Goal: Information Seeking & Learning: Learn about a topic

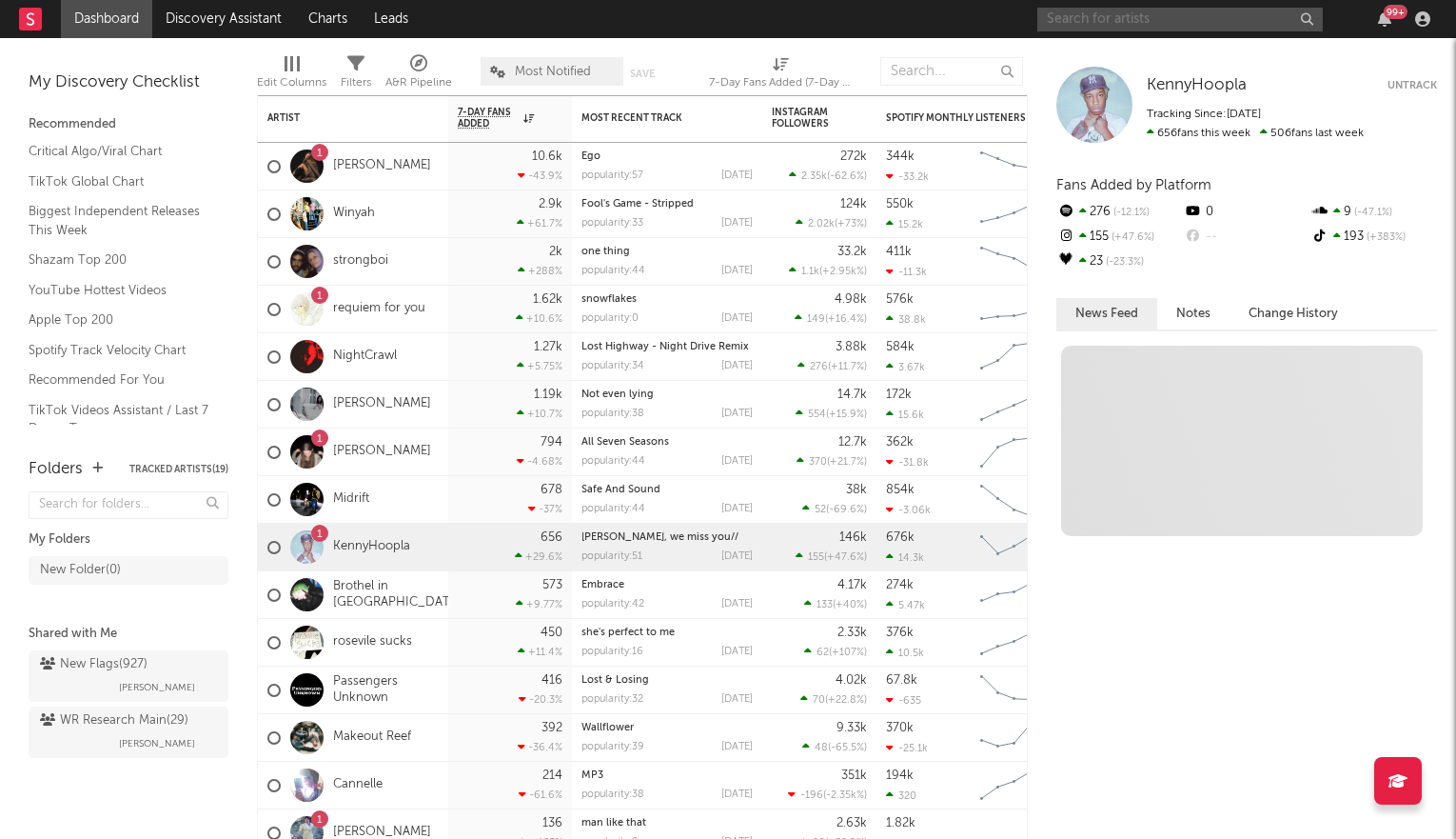
click at [1183, 15] on input "text" at bounding box center [1180, 19] width 285 height 24
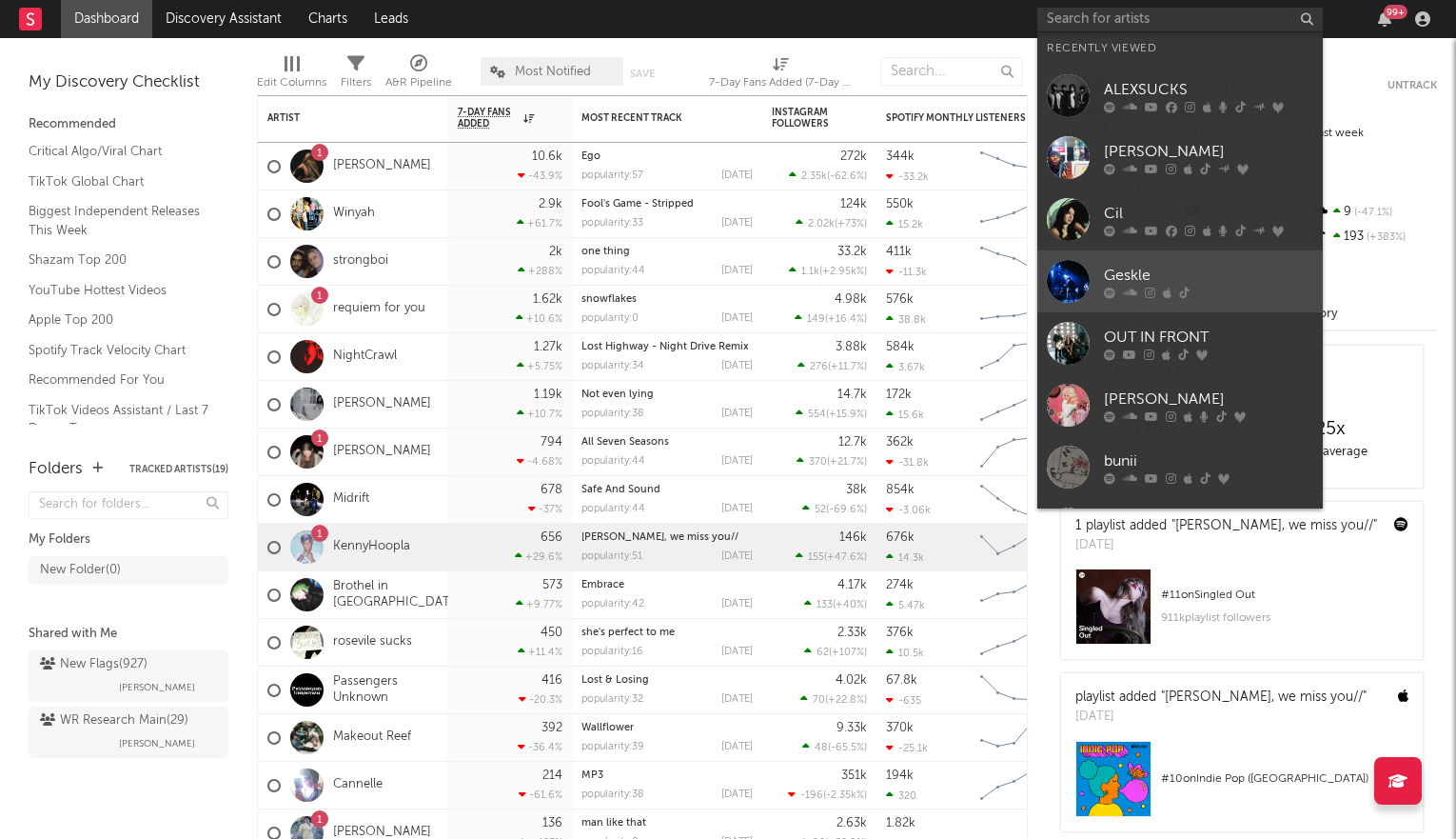
click at [1131, 287] on icon at bounding box center [1130, 292] width 14 height 12
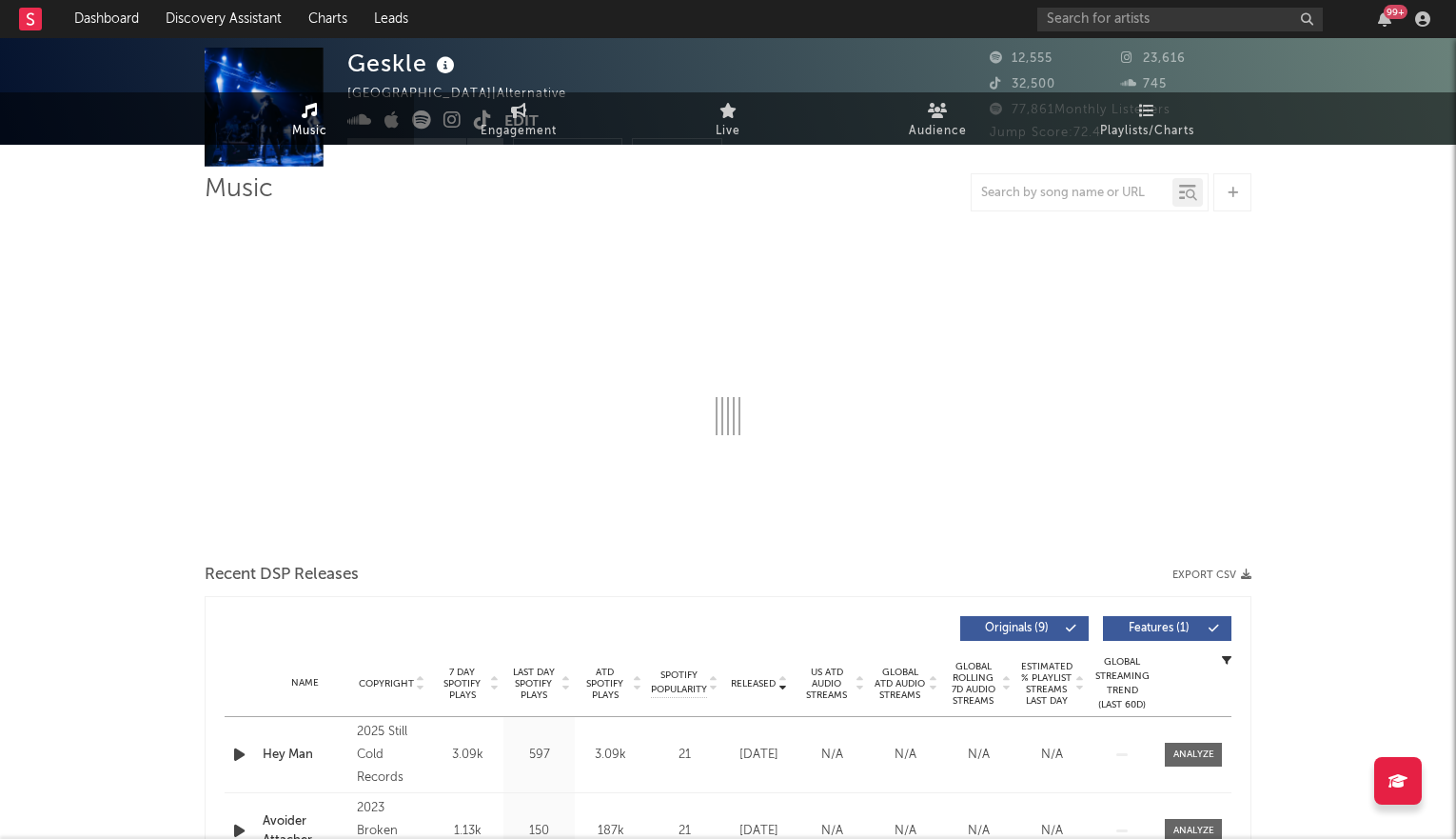
select select "6m"
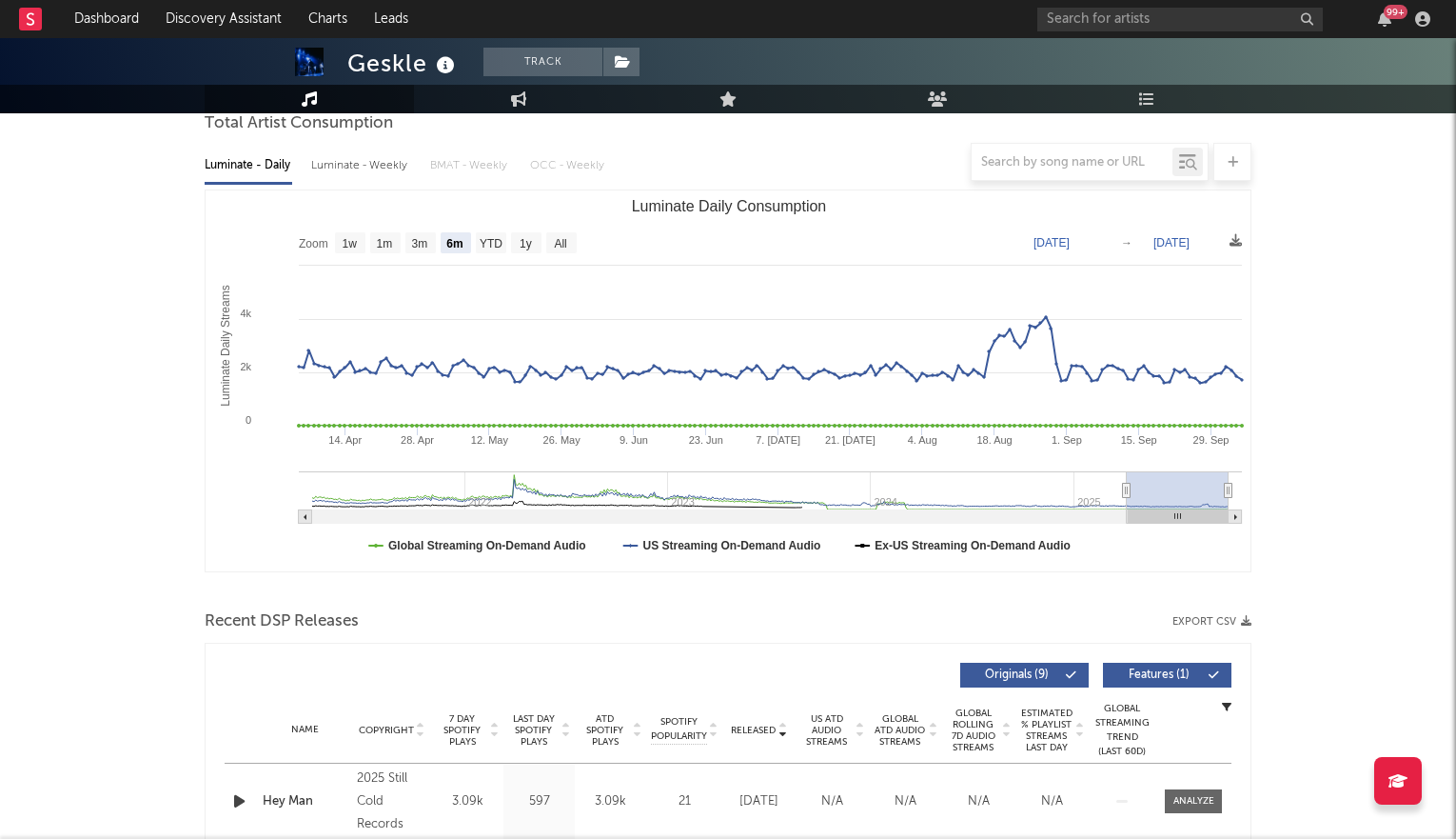
scroll to position [207, 0]
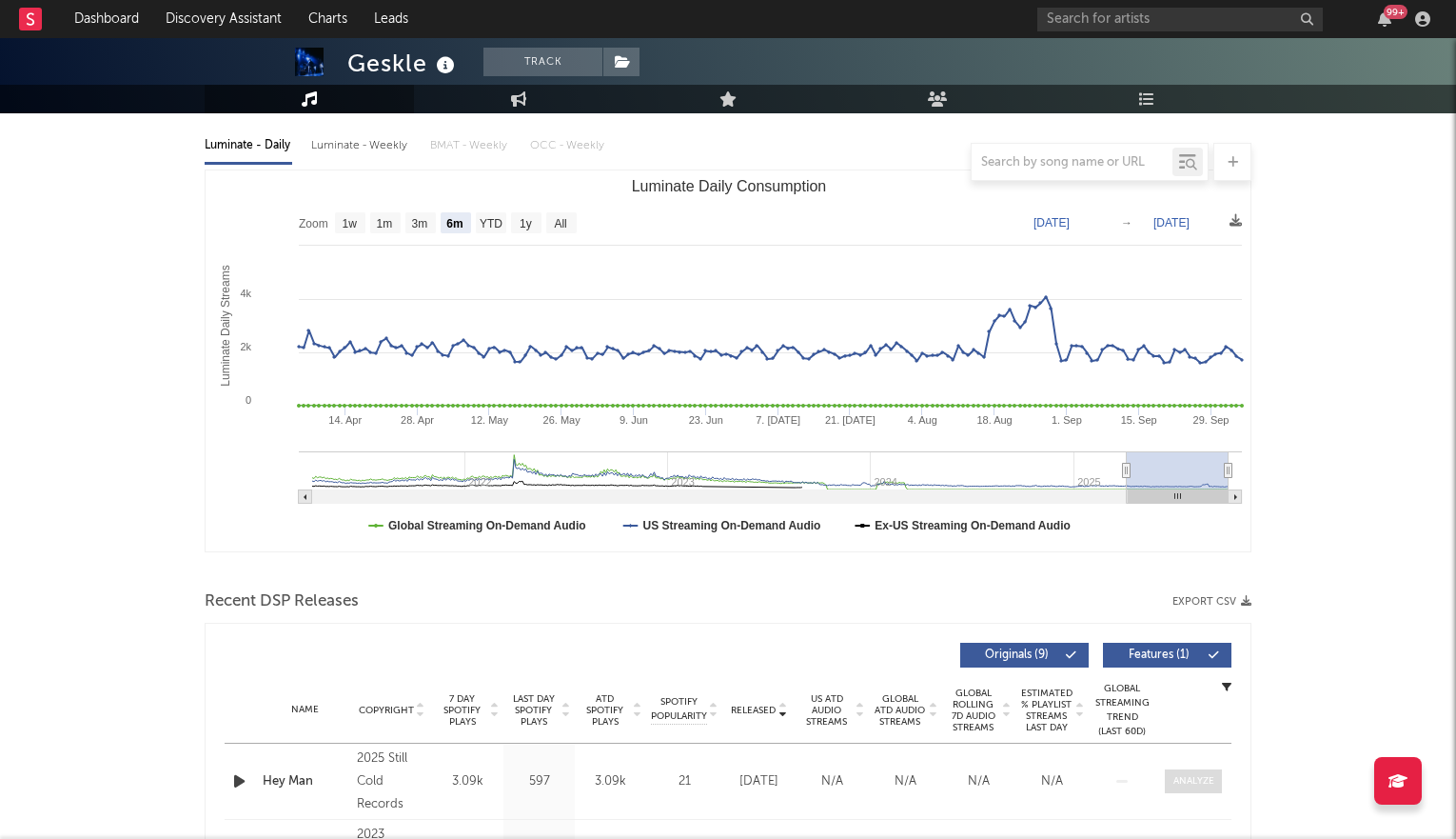
click at [1192, 773] on div at bounding box center [1194, 780] width 40 height 14
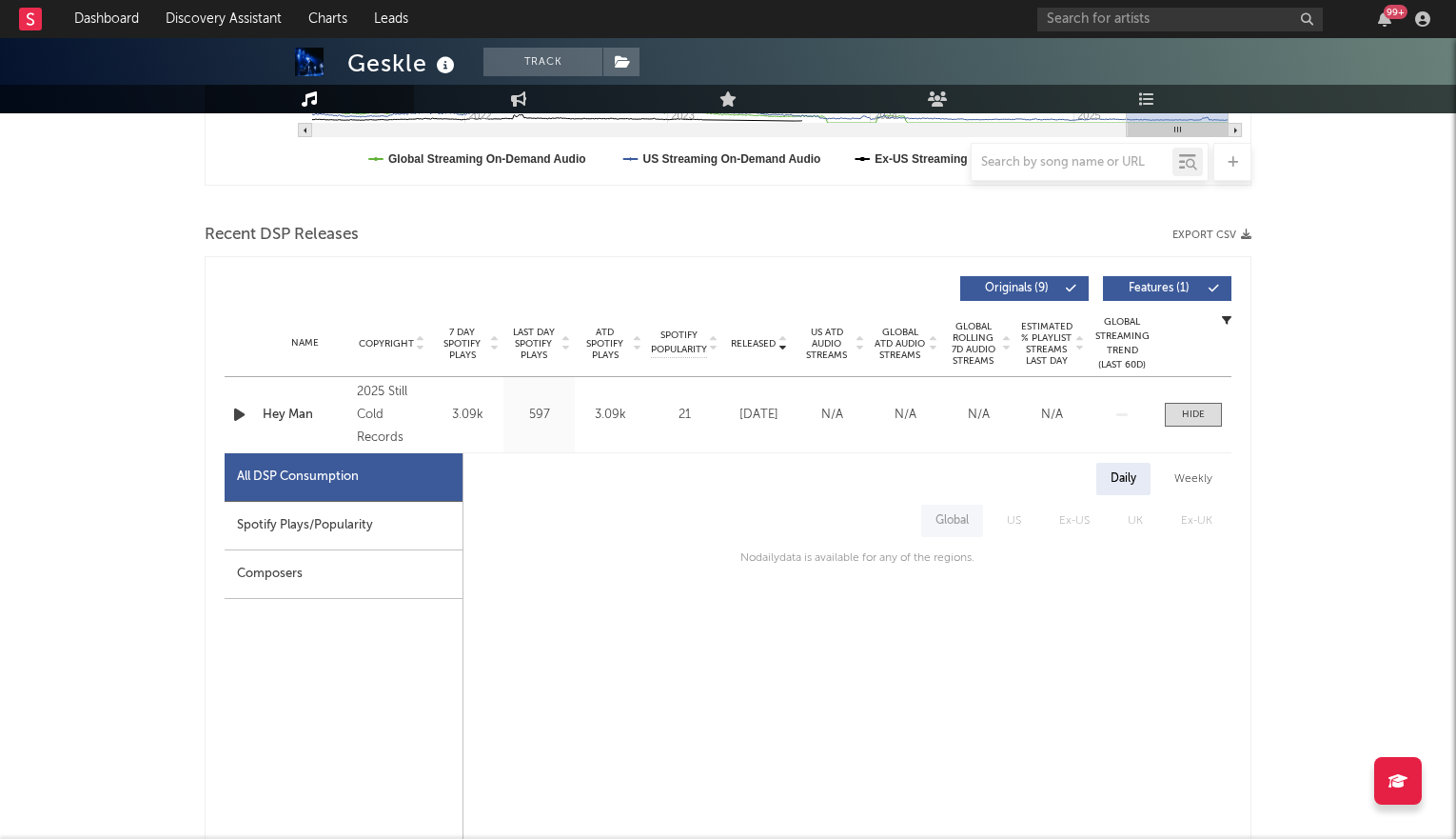
scroll to position [748, 0]
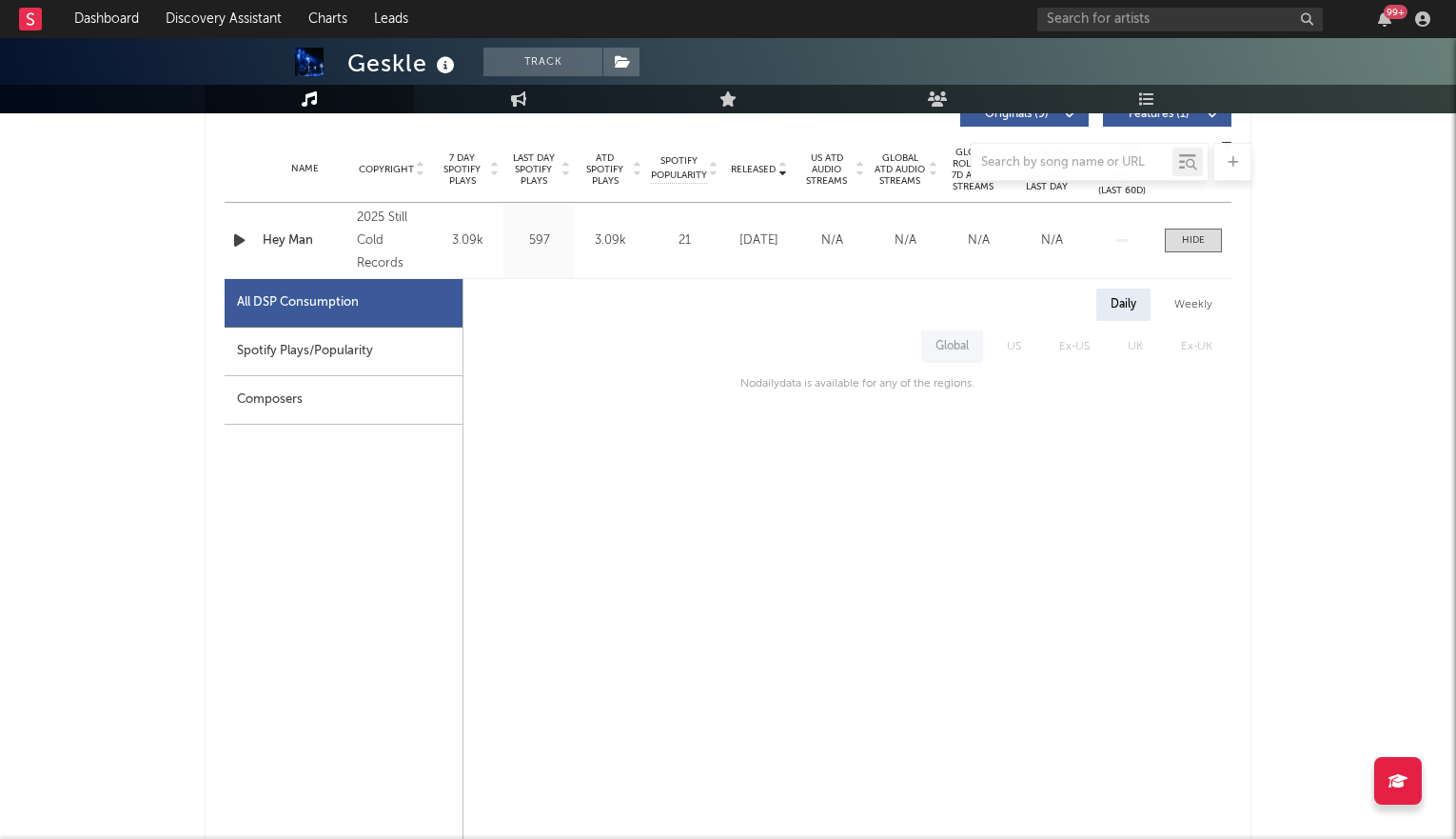
click at [1190, 294] on div "Weekly" at bounding box center [1193, 304] width 66 height 33
click at [1143, 304] on div "Daily" at bounding box center [1124, 304] width 54 height 33
click at [1019, 345] on span "US" at bounding box center [1014, 347] width 52 height 33
click at [953, 351] on span "Global" at bounding box center [952, 347] width 71 height 33
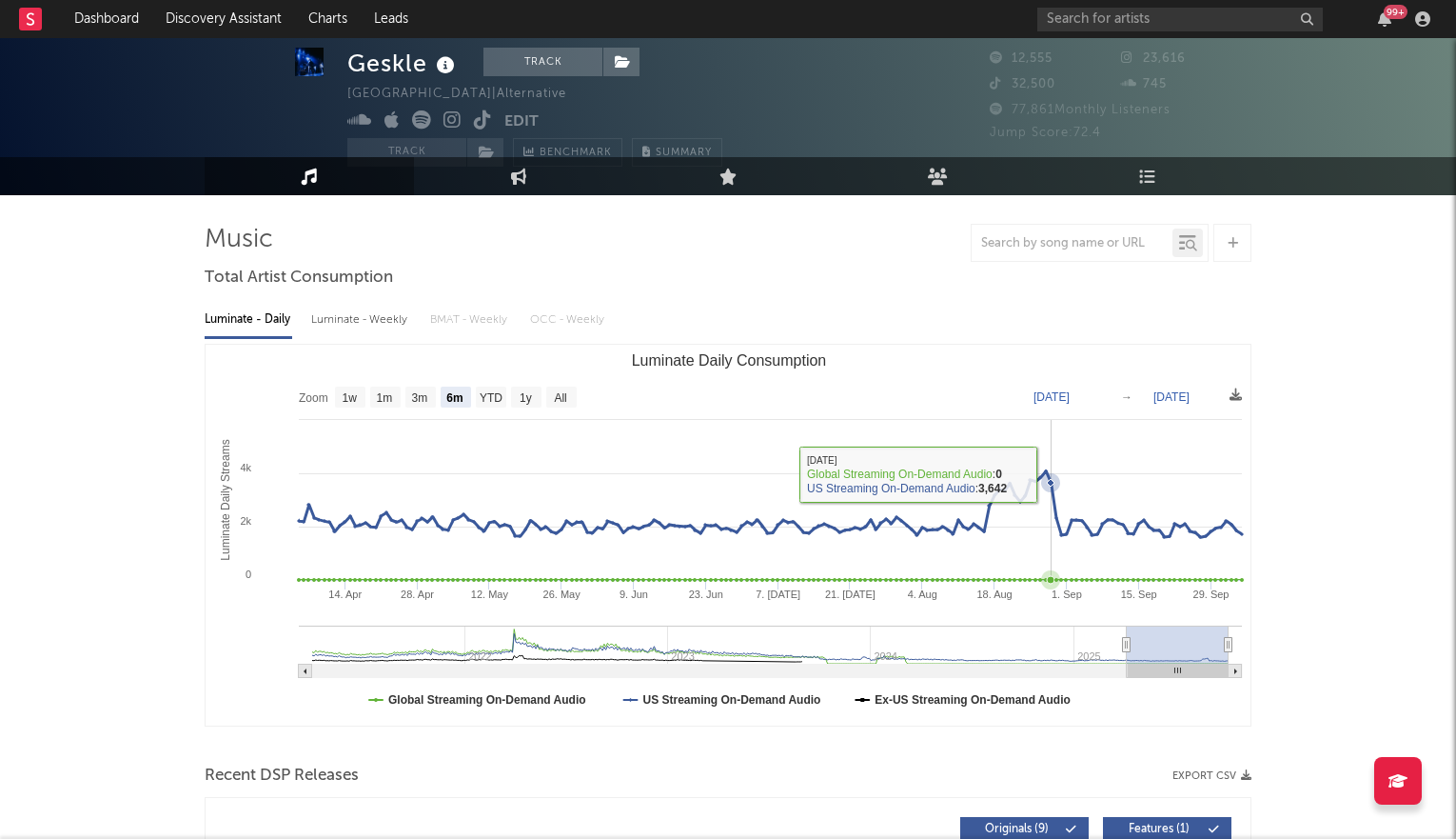
scroll to position [0, 0]
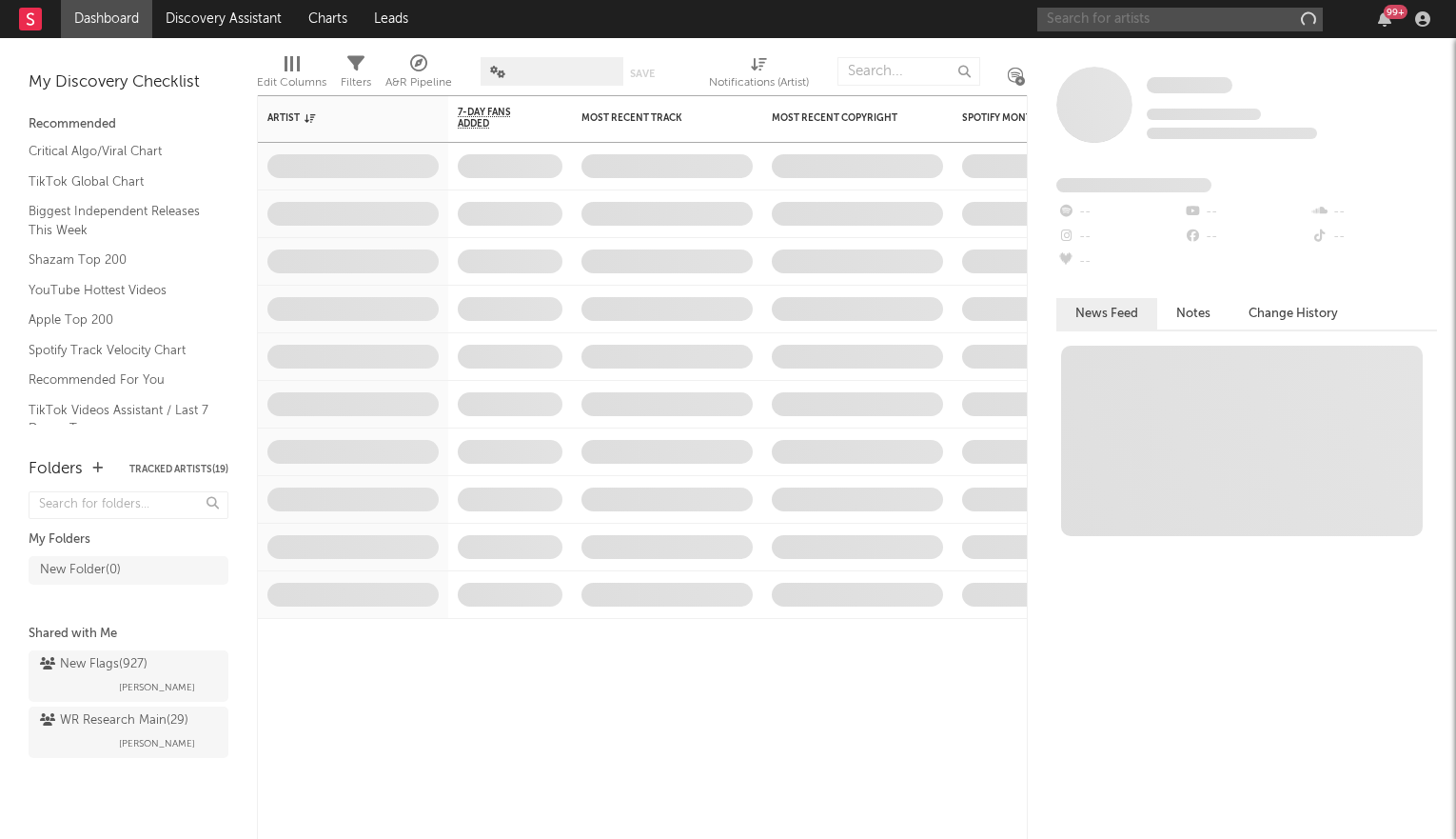
click at [1212, 14] on input "text" at bounding box center [1180, 19] width 285 height 24
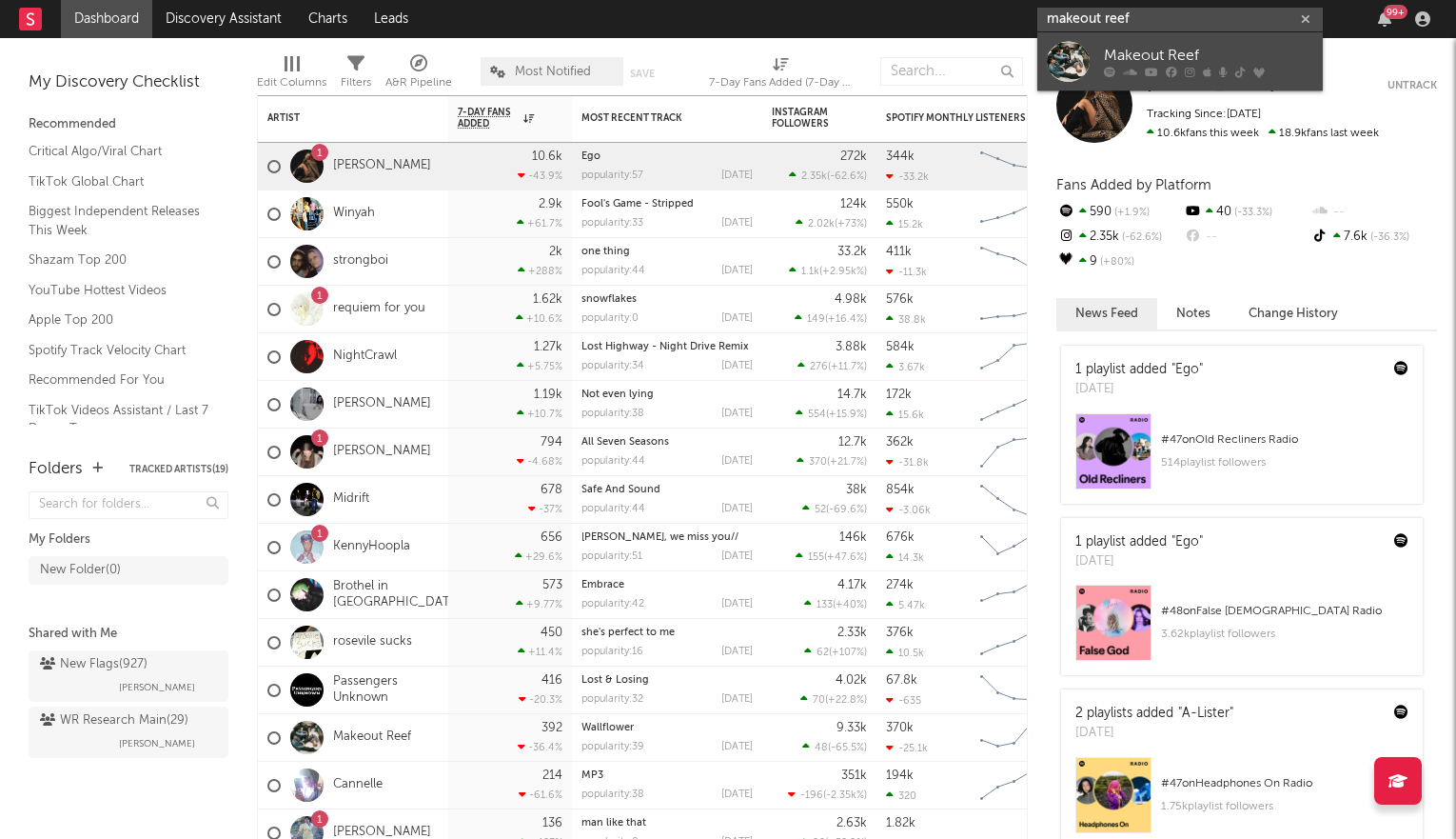
type input "makeout reef"
click at [1211, 67] on div "Makeout Reef" at bounding box center [1208, 57] width 209 height 23
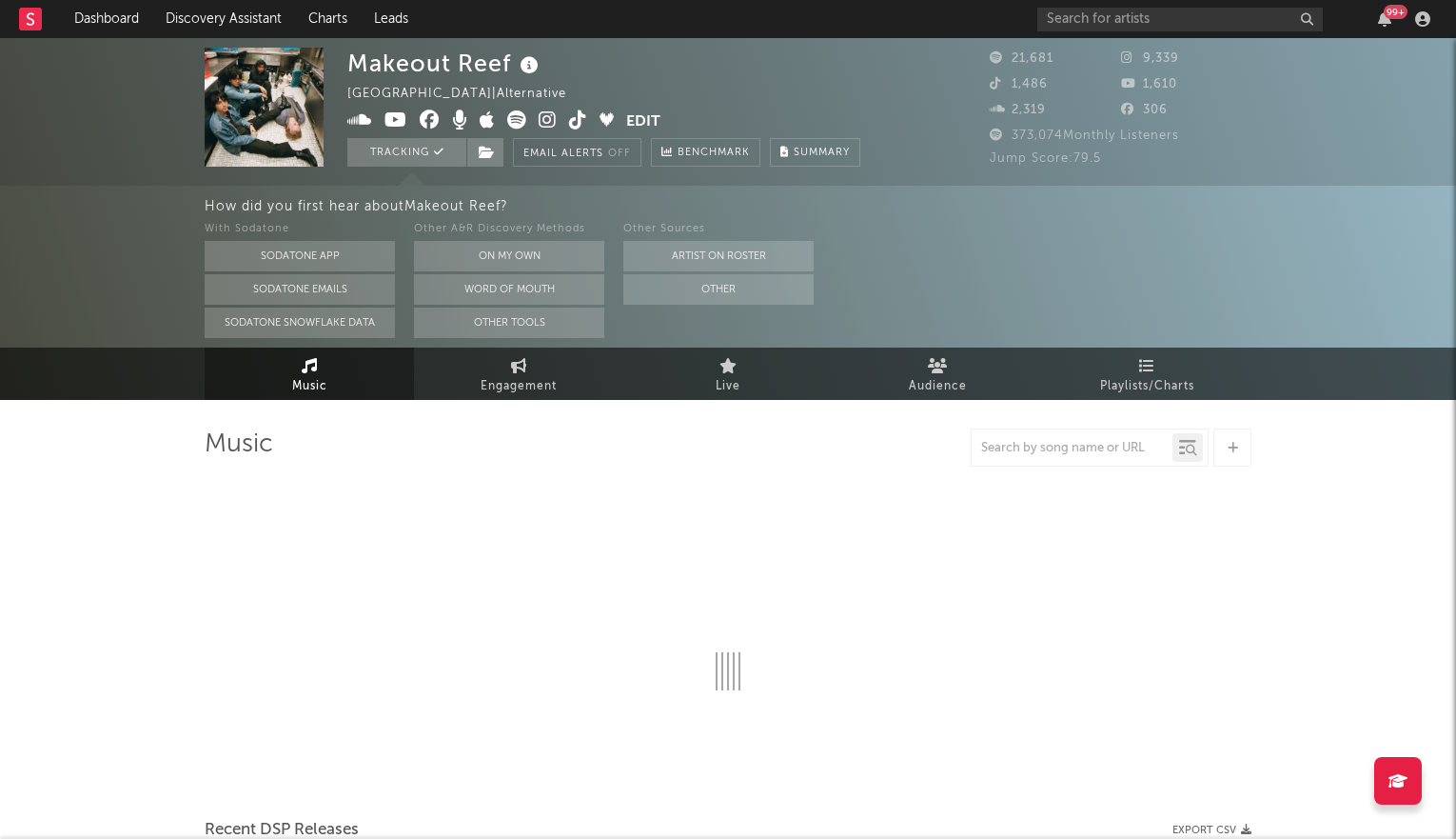
select select "6m"
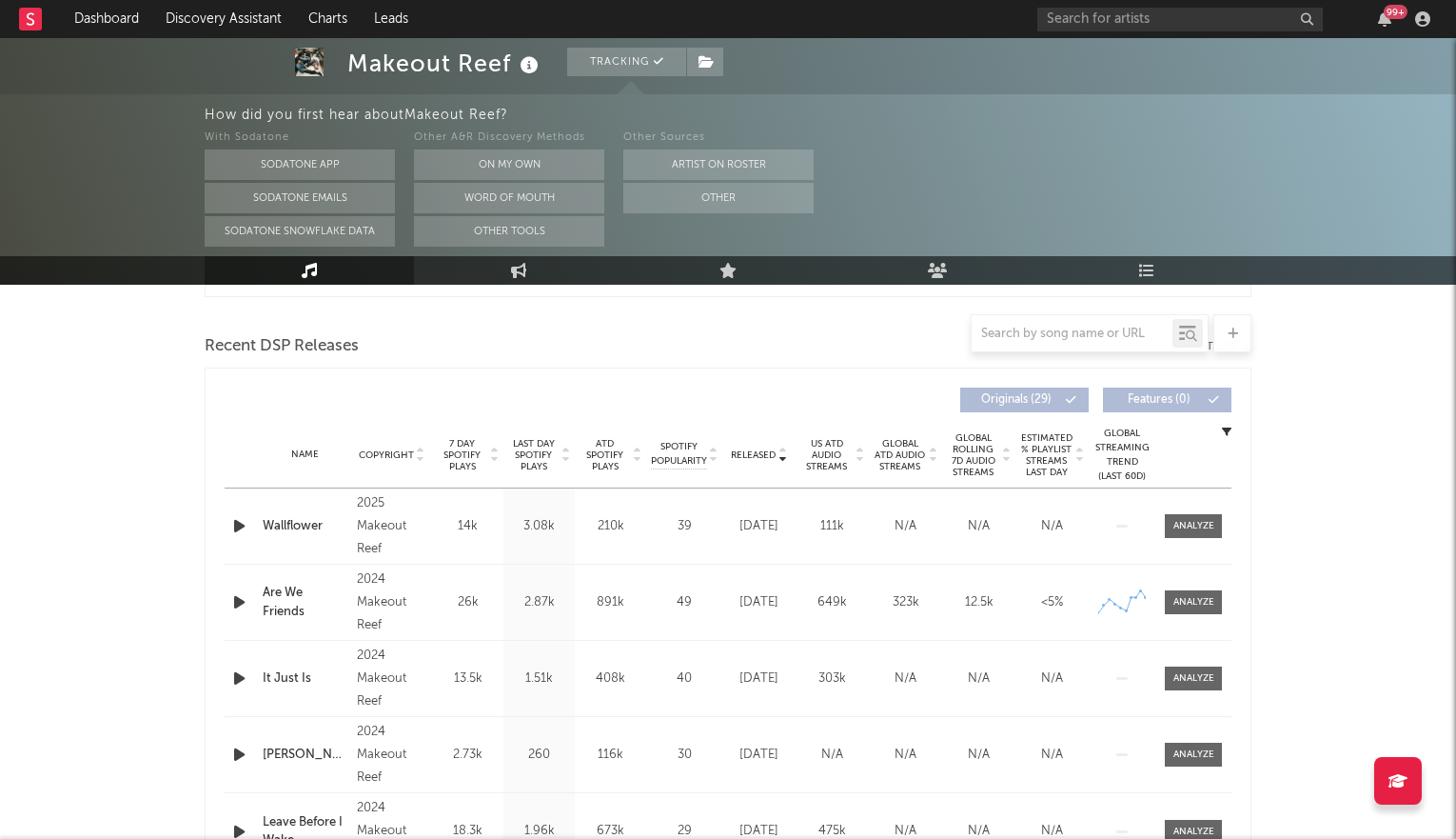
scroll to position [689, 0]
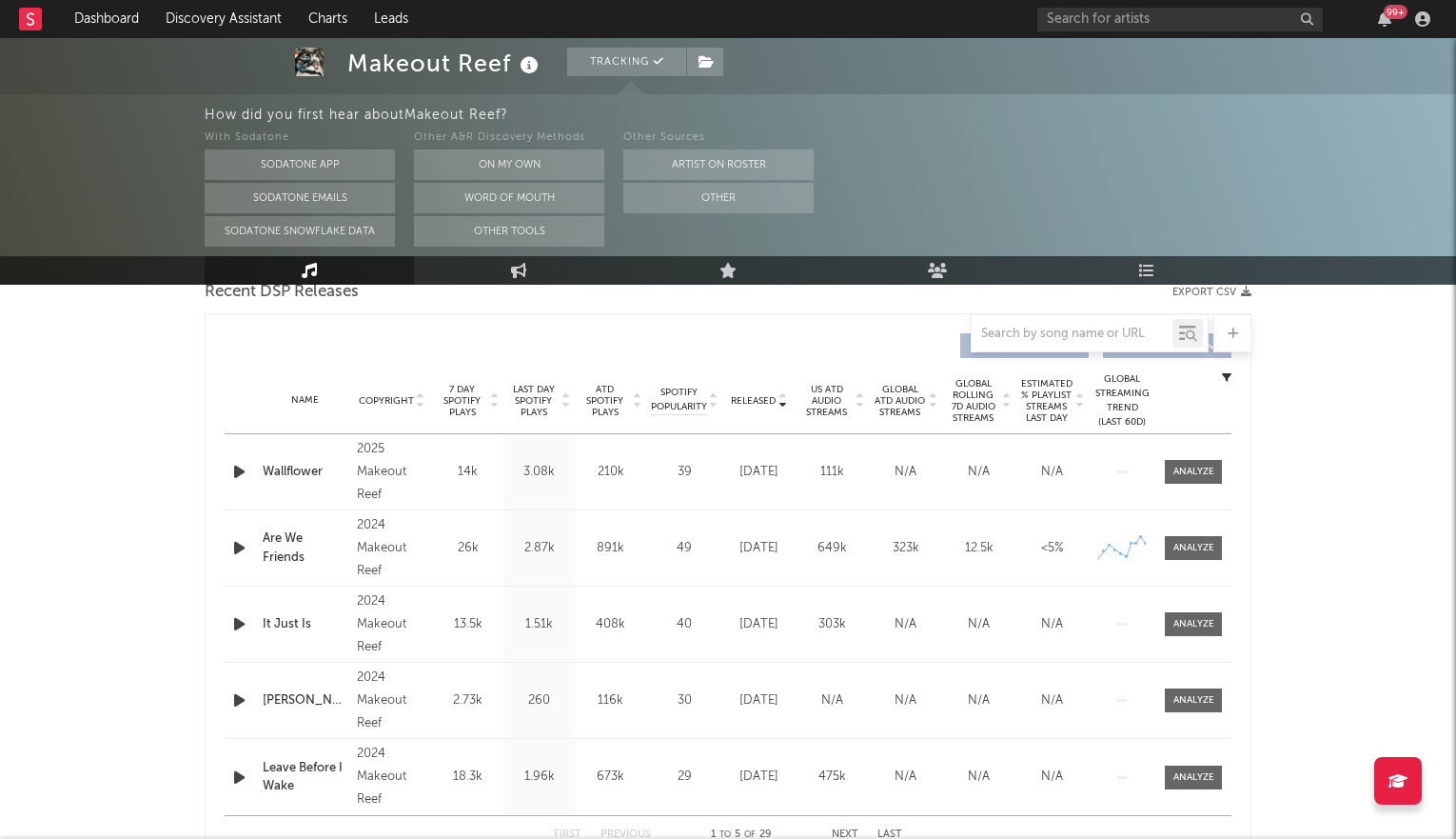
click at [565, 393] on icon at bounding box center [565, 397] width 10 height 8
click at [1202, 464] on div at bounding box center [1194, 471] width 40 height 14
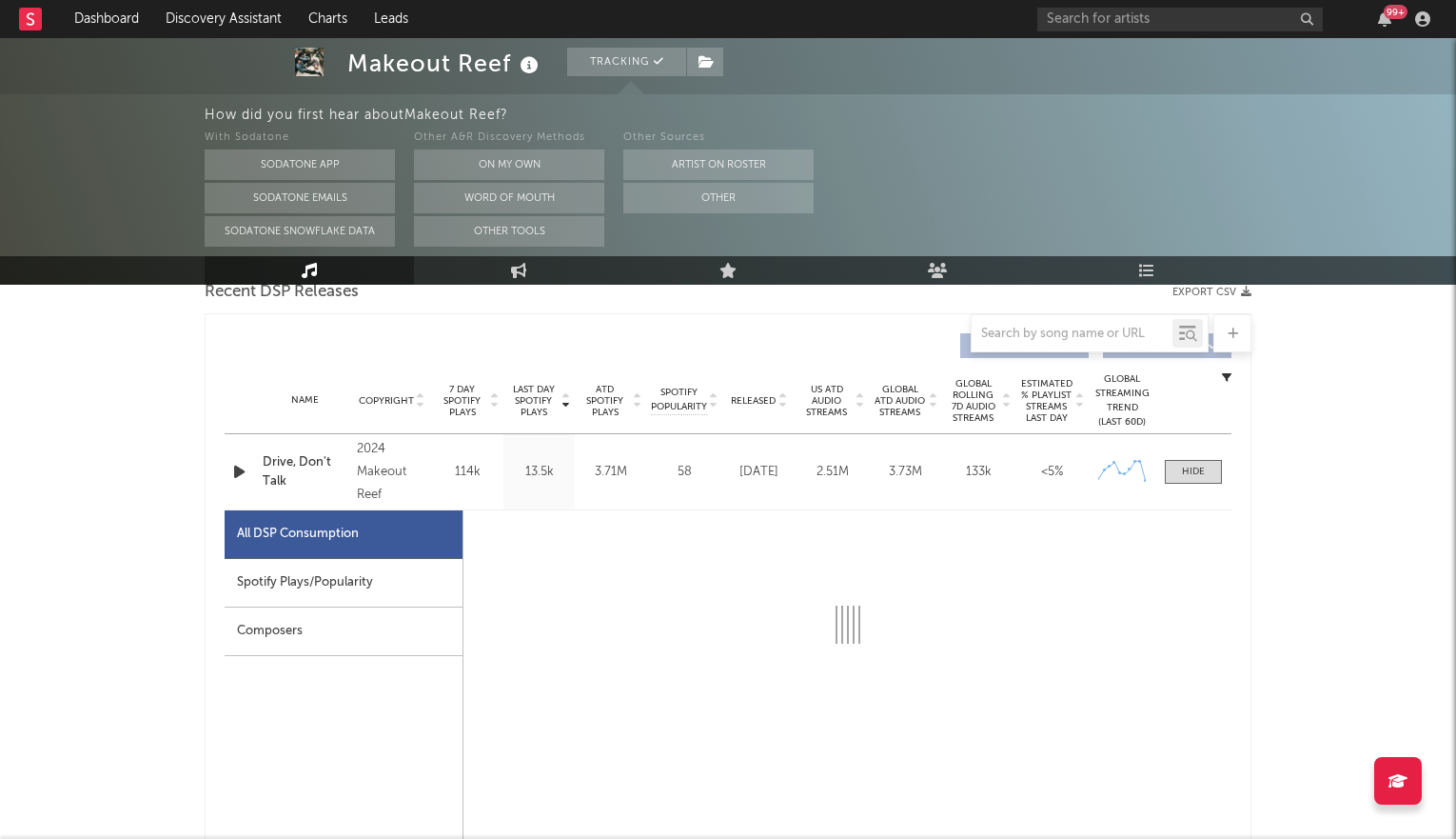
select select "6m"
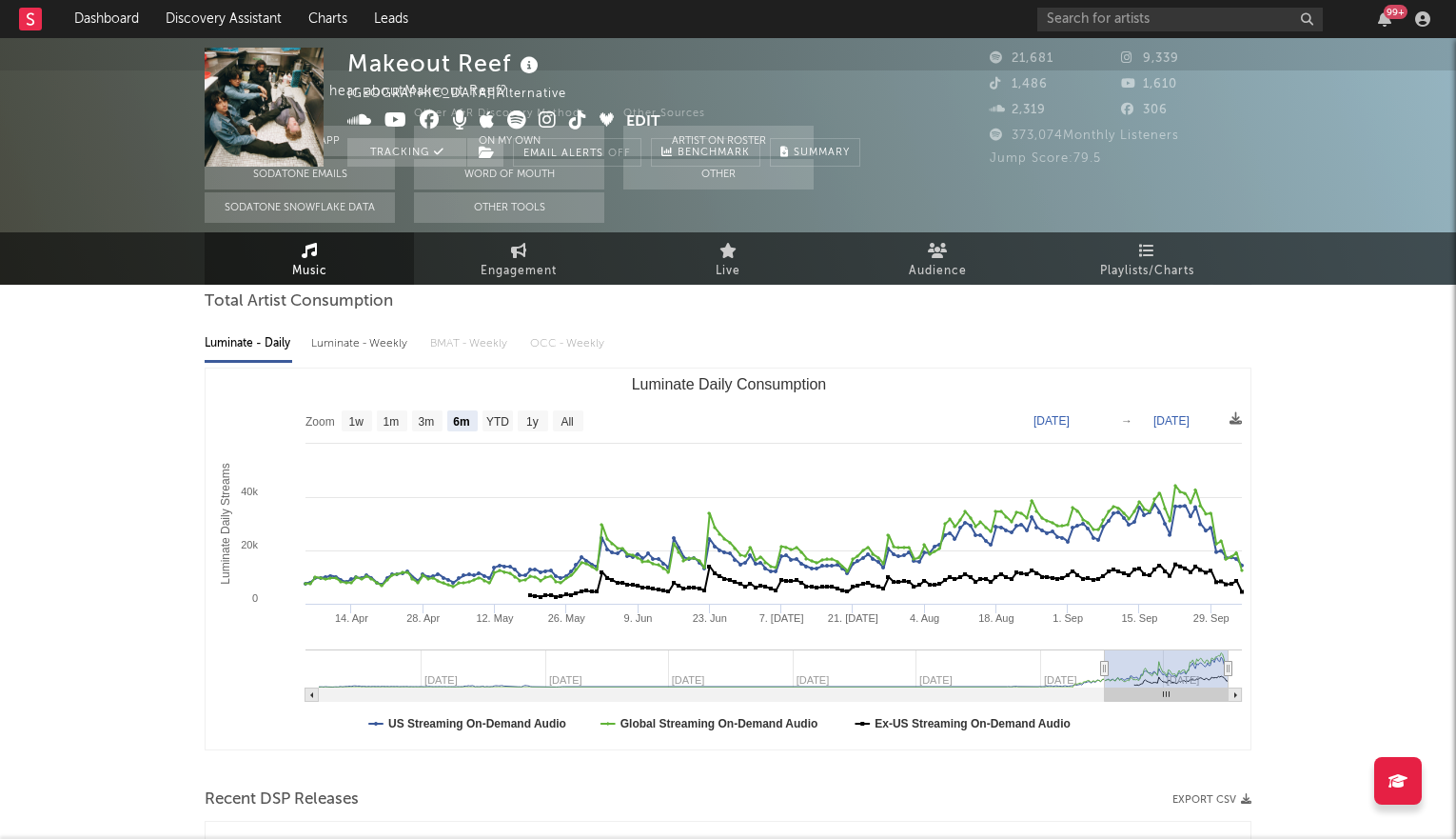
scroll to position [0, 0]
